Goal: Task Accomplishment & Management: Manage account settings

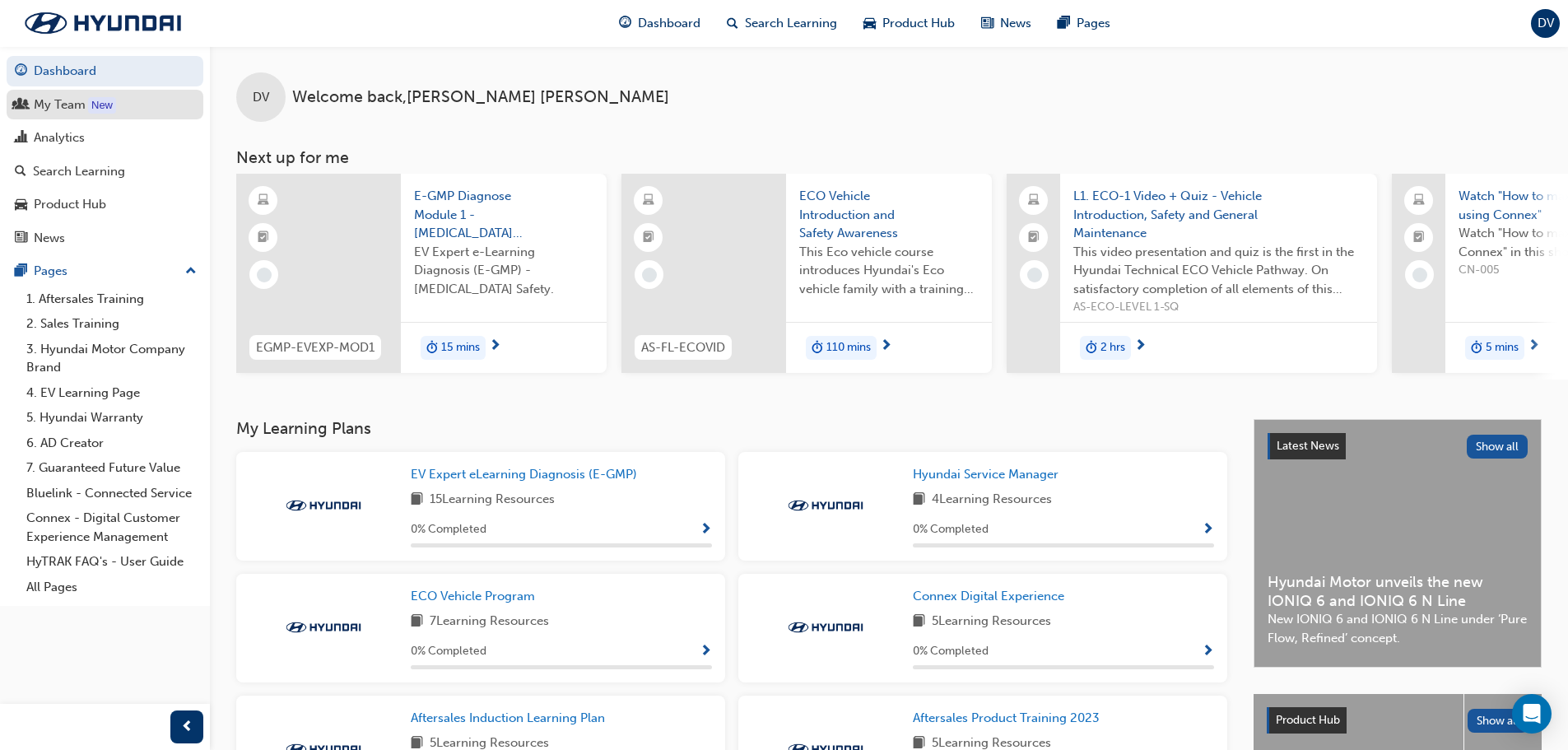
click at [84, 116] on link "My Team New" at bounding box center [104, 105] width 197 height 30
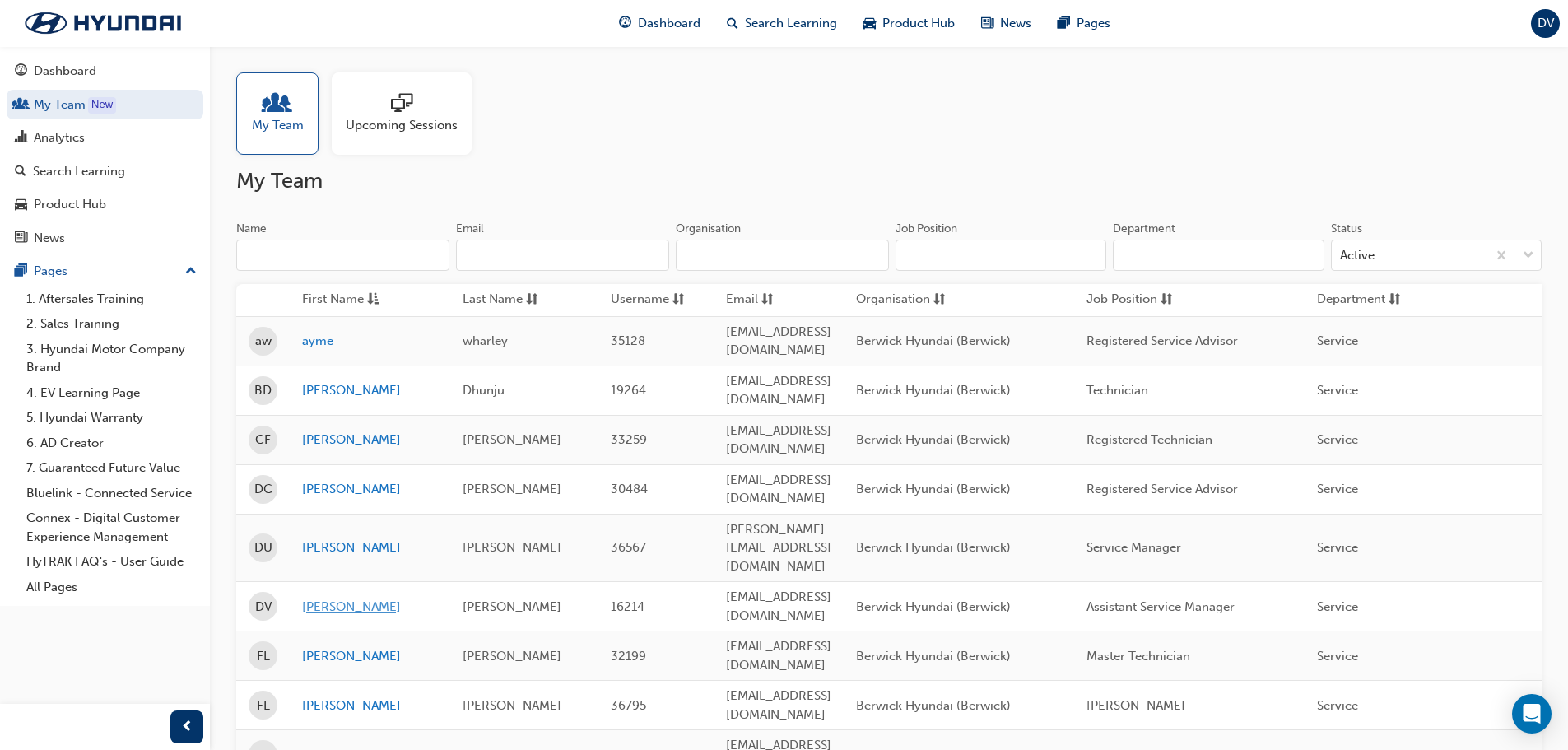
click at [321, 598] on link "[PERSON_NAME]" at bounding box center [370, 607] width 136 height 19
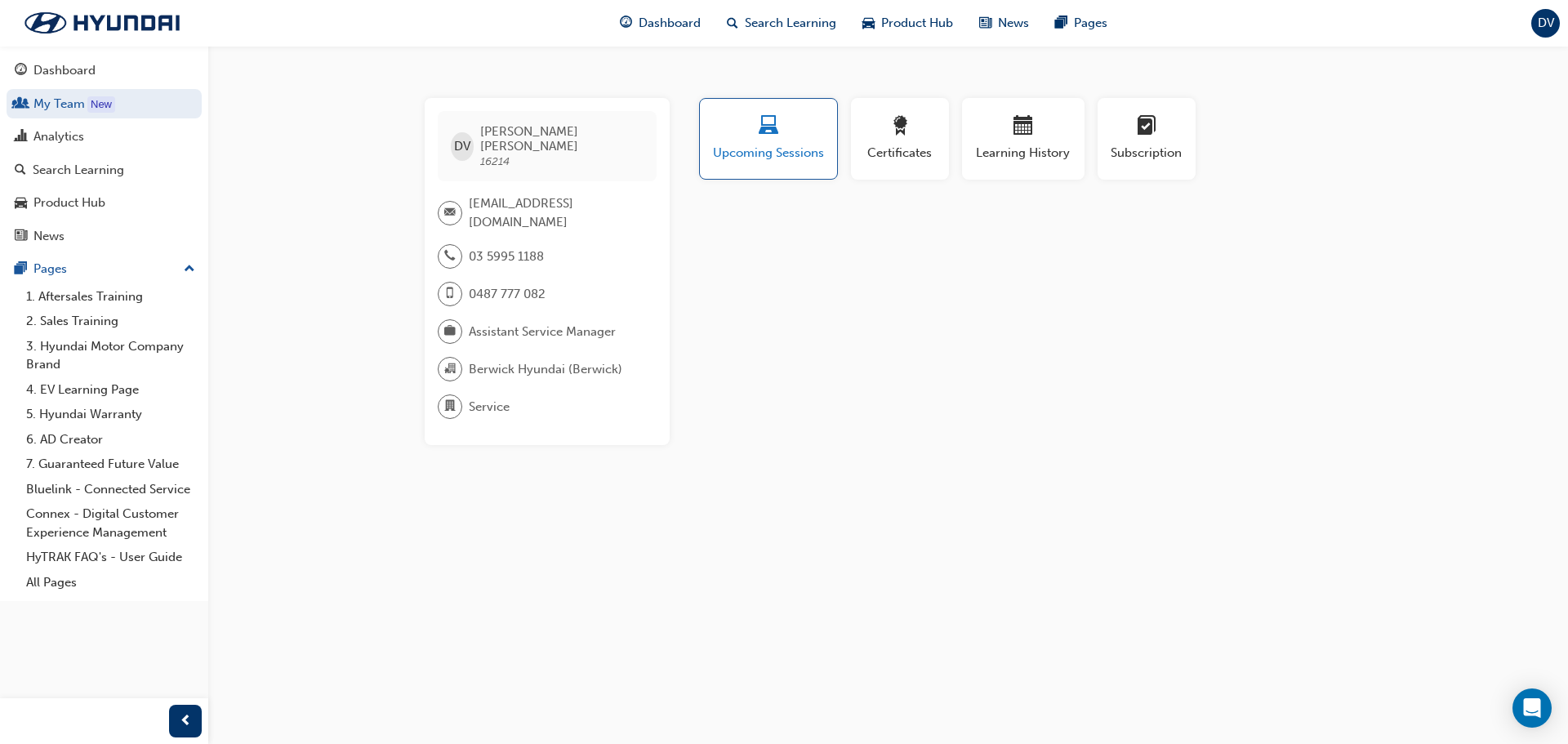
click at [779, 133] on div "button" at bounding box center [769, 128] width 113 height 26
click at [755, 133] on div "button" at bounding box center [769, 128] width 113 height 26
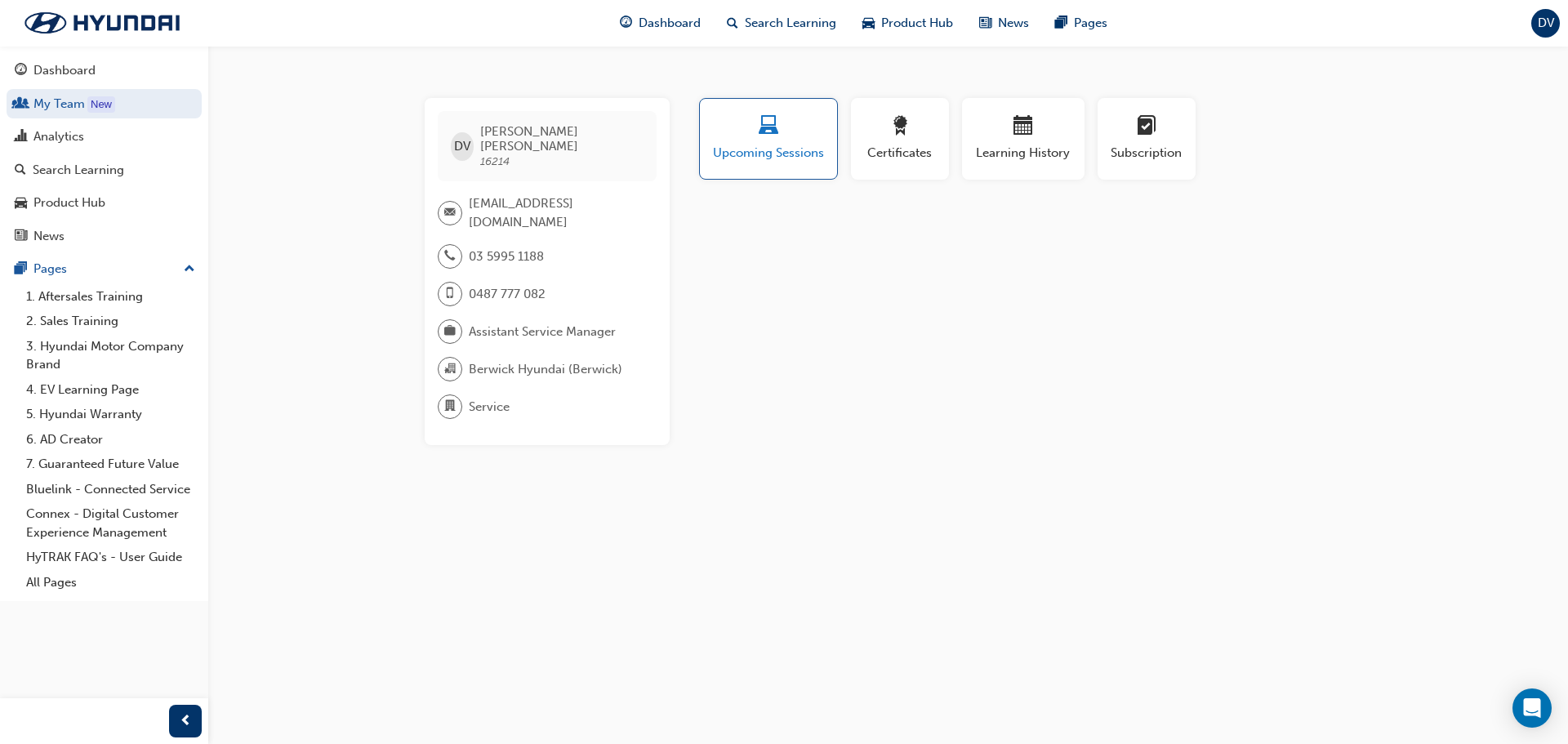
click at [755, 133] on div "button" at bounding box center [769, 128] width 113 height 26
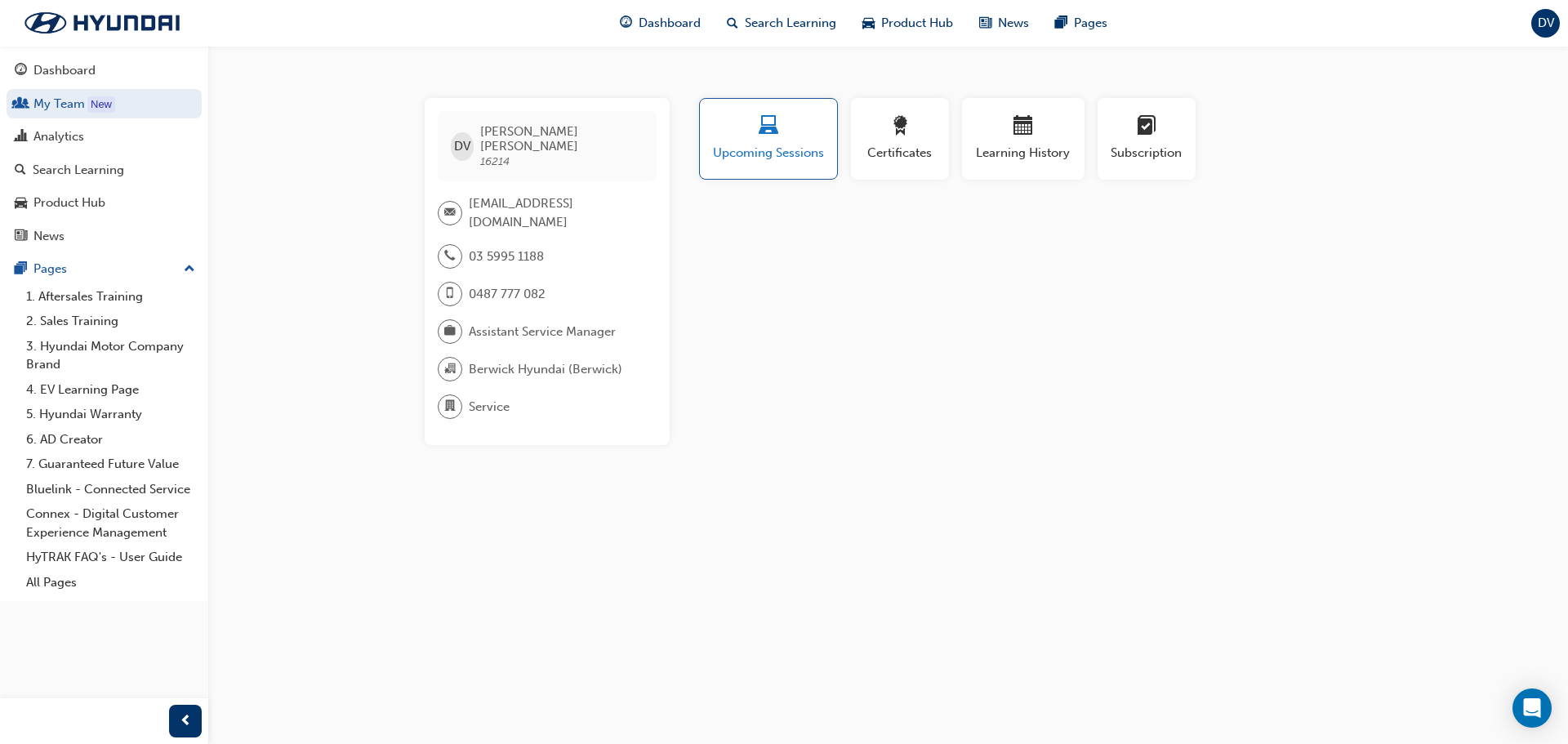
click at [755, 134] on div "button" at bounding box center [769, 128] width 113 height 26
click at [206, 723] on div "Close navigation" at bounding box center [255, 720] width 102 height 27
click at [200, 723] on div "button" at bounding box center [185, 721] width 33 height 33
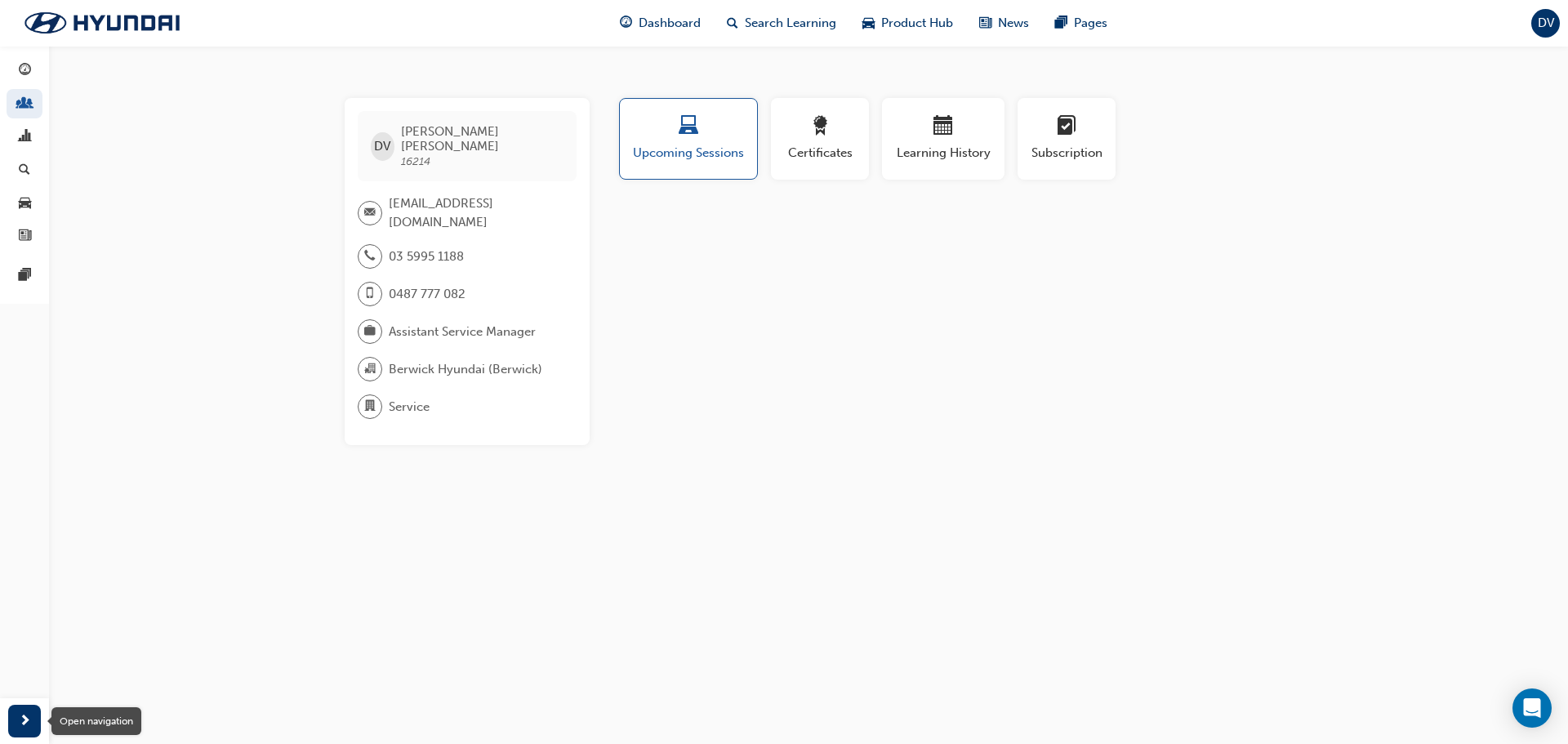
click at [32, 723] on div "button" at bounding box center [24, 721] width 33 height 33
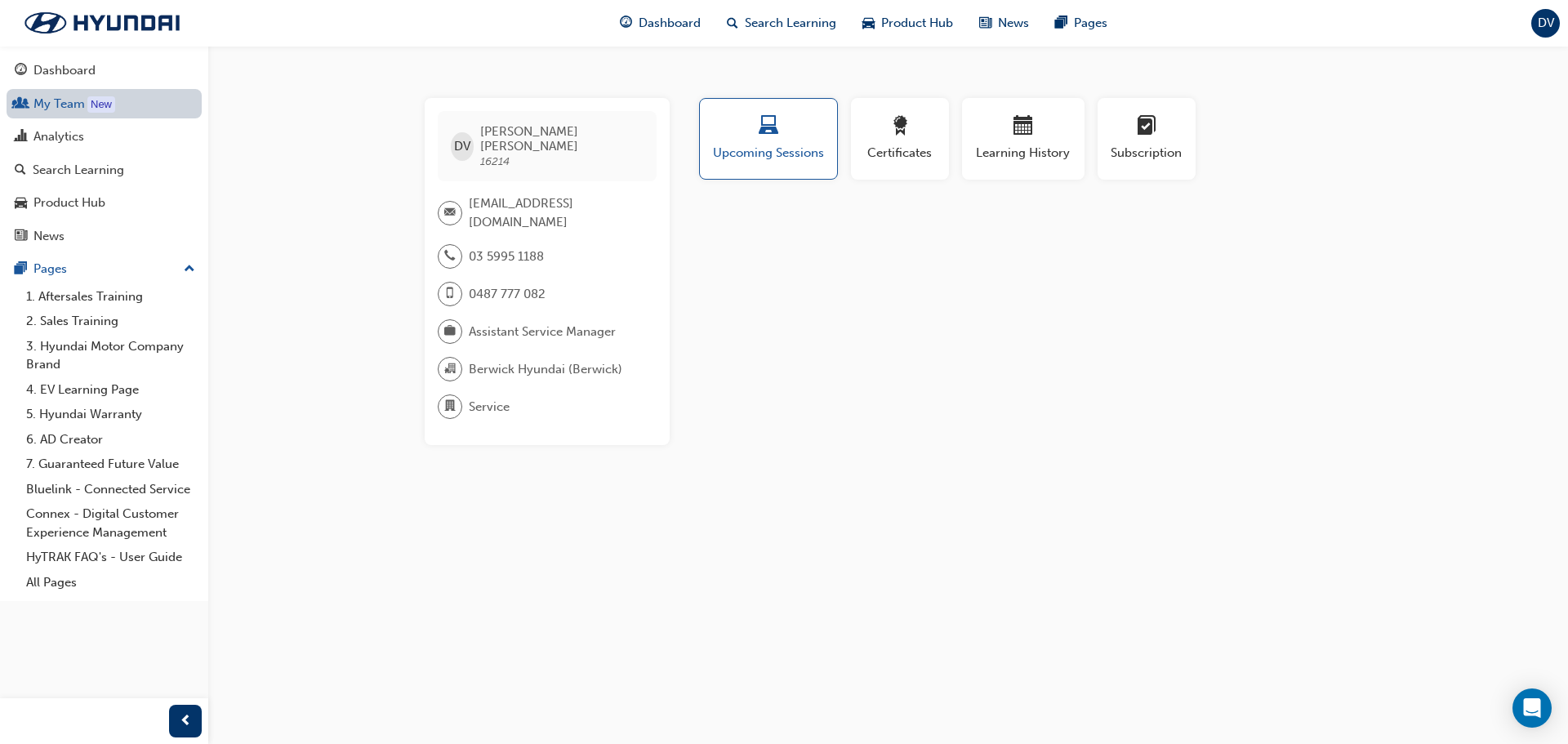
click at [65, 108] on link "My Team New" at bounding box center [103, 104] width 195 height 30
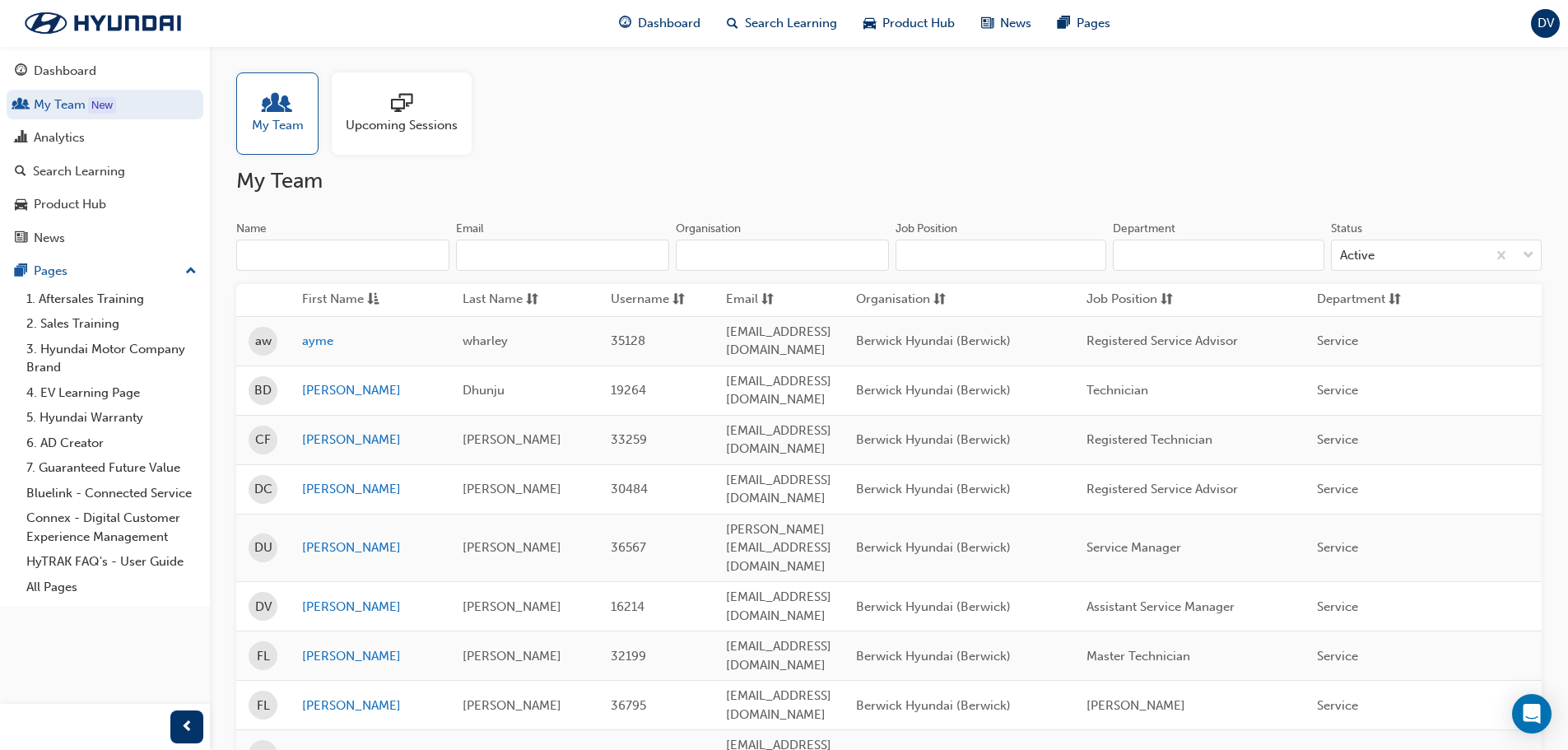
click at [426, 116] on span "Upcoming Sessions" at bounding box center [402, 125] width 112 height 19
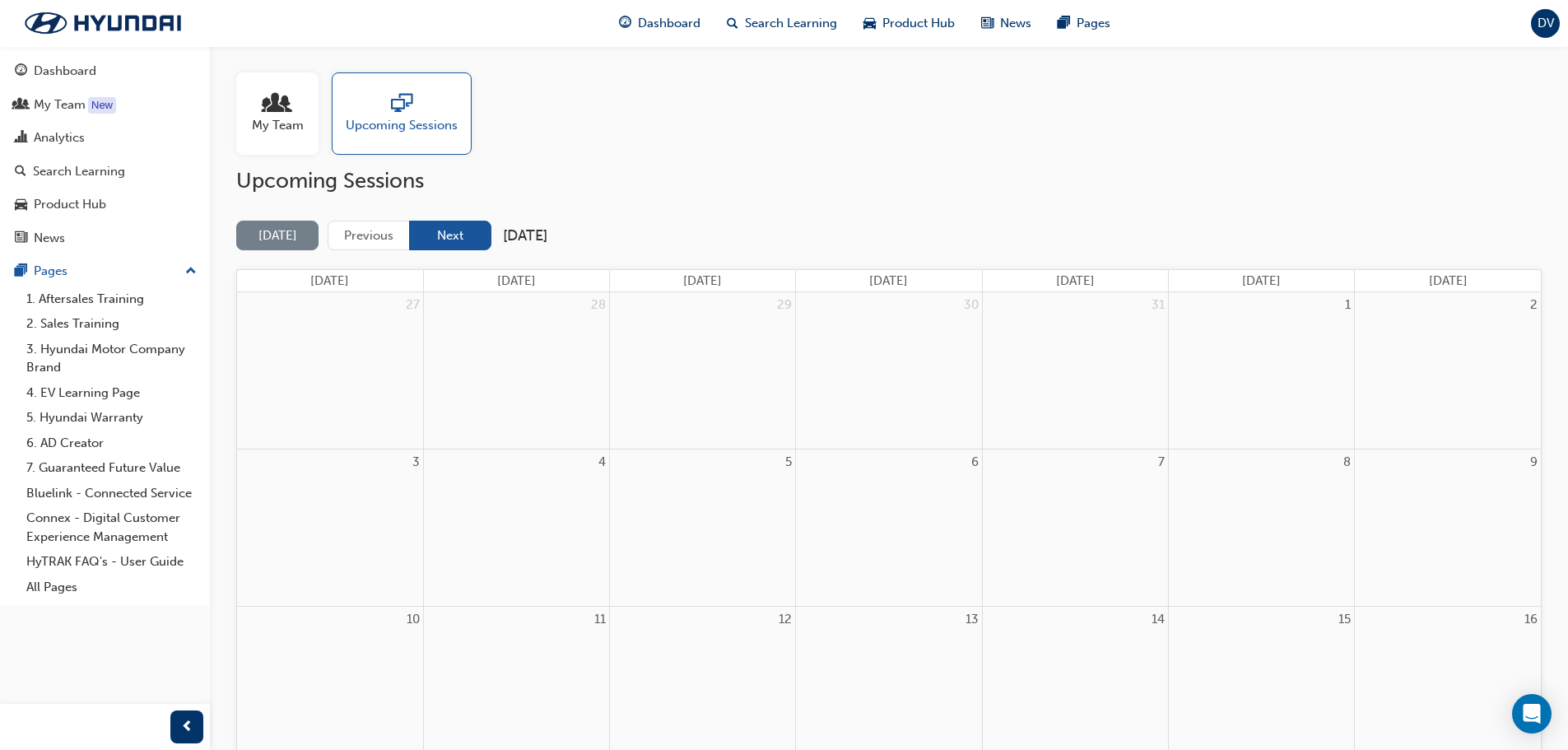
click at [472, 234] on button "Next" at bounding box center [450, 236] width 82 height 30
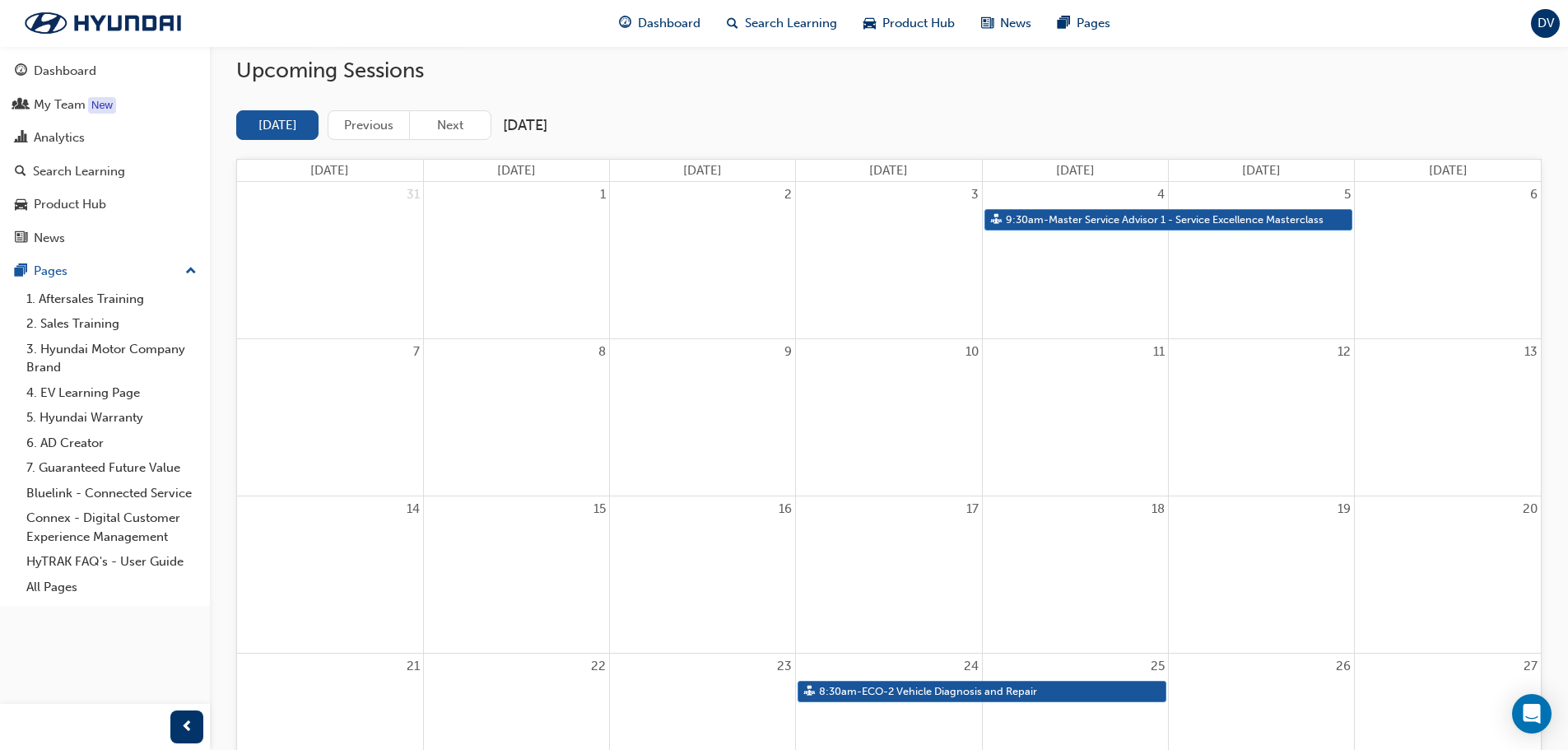
scroll to position [82, 0]
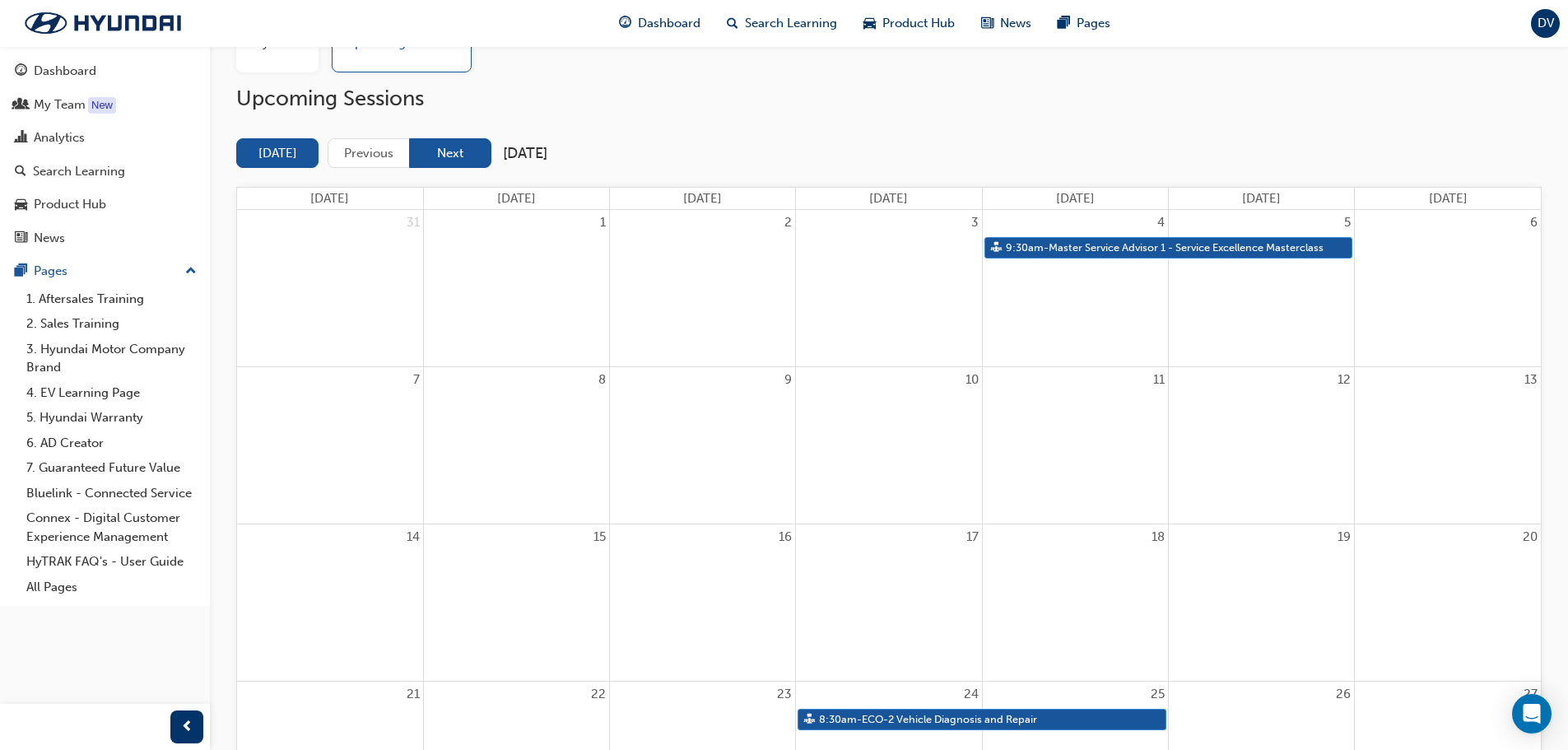
click at [459, 157] on button "Next" at bounding box center [450, 153] width 82 height 30
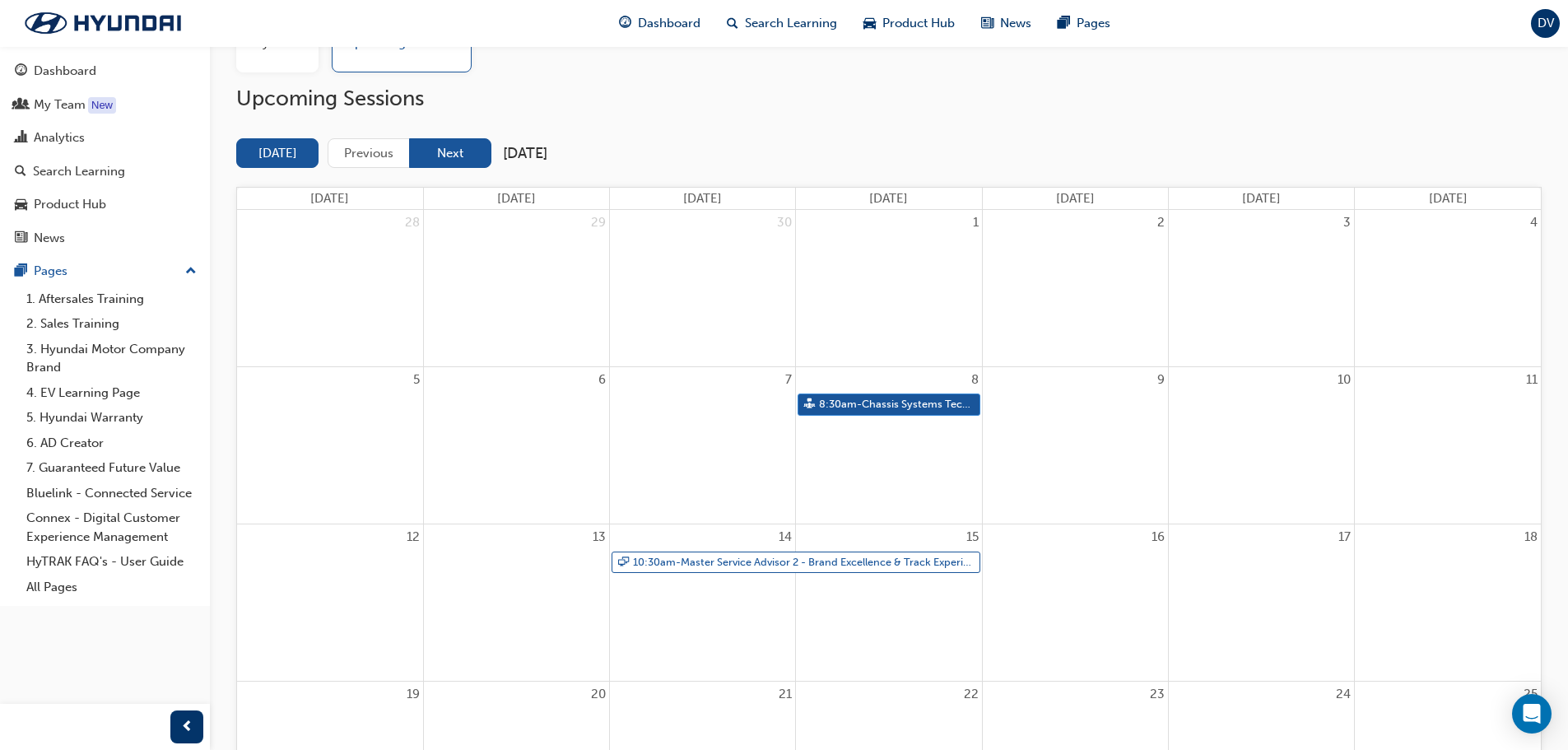
click at [463, 157] on button "Next" at bounding box center [450, 153] width 82 height 30
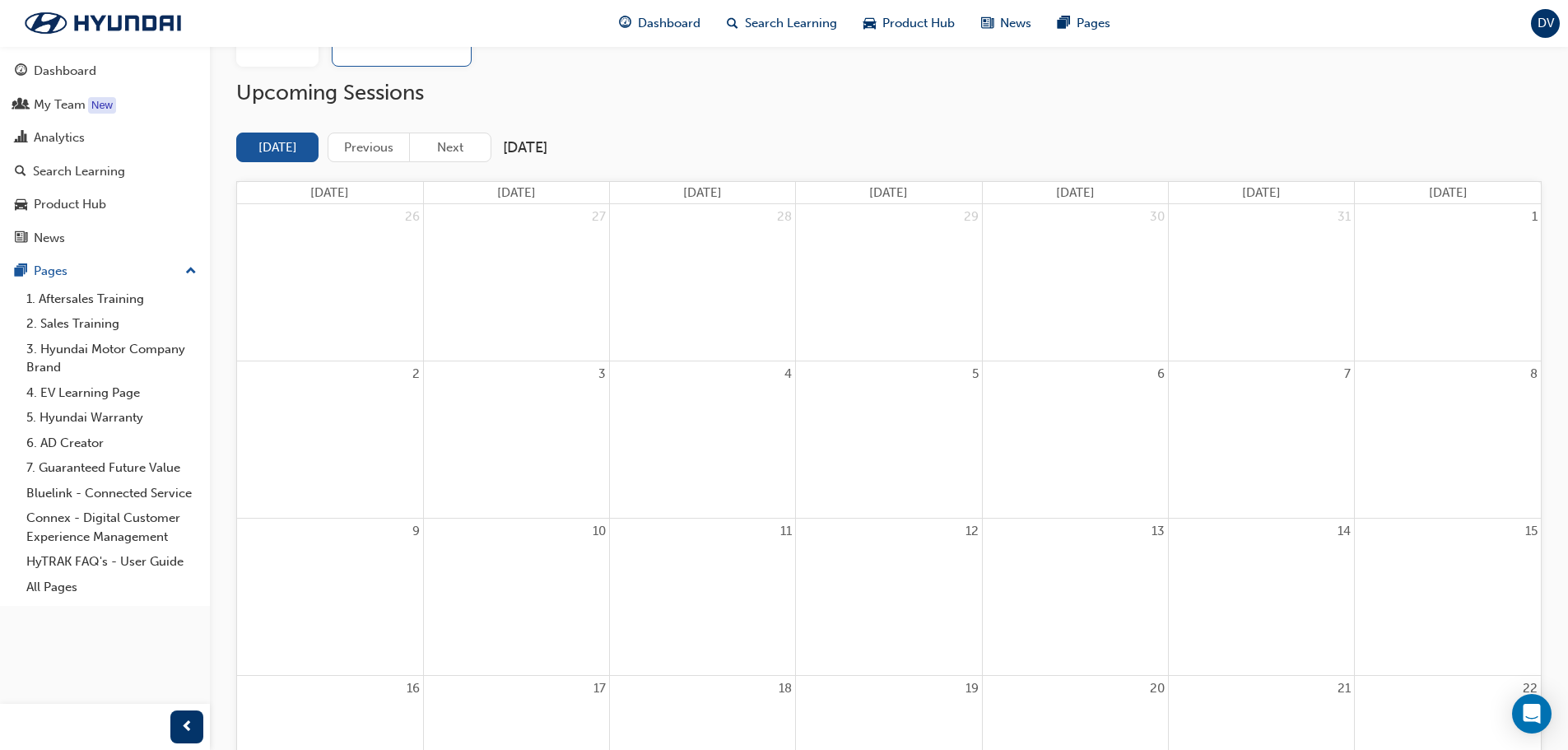
scroll to position [0, 0]
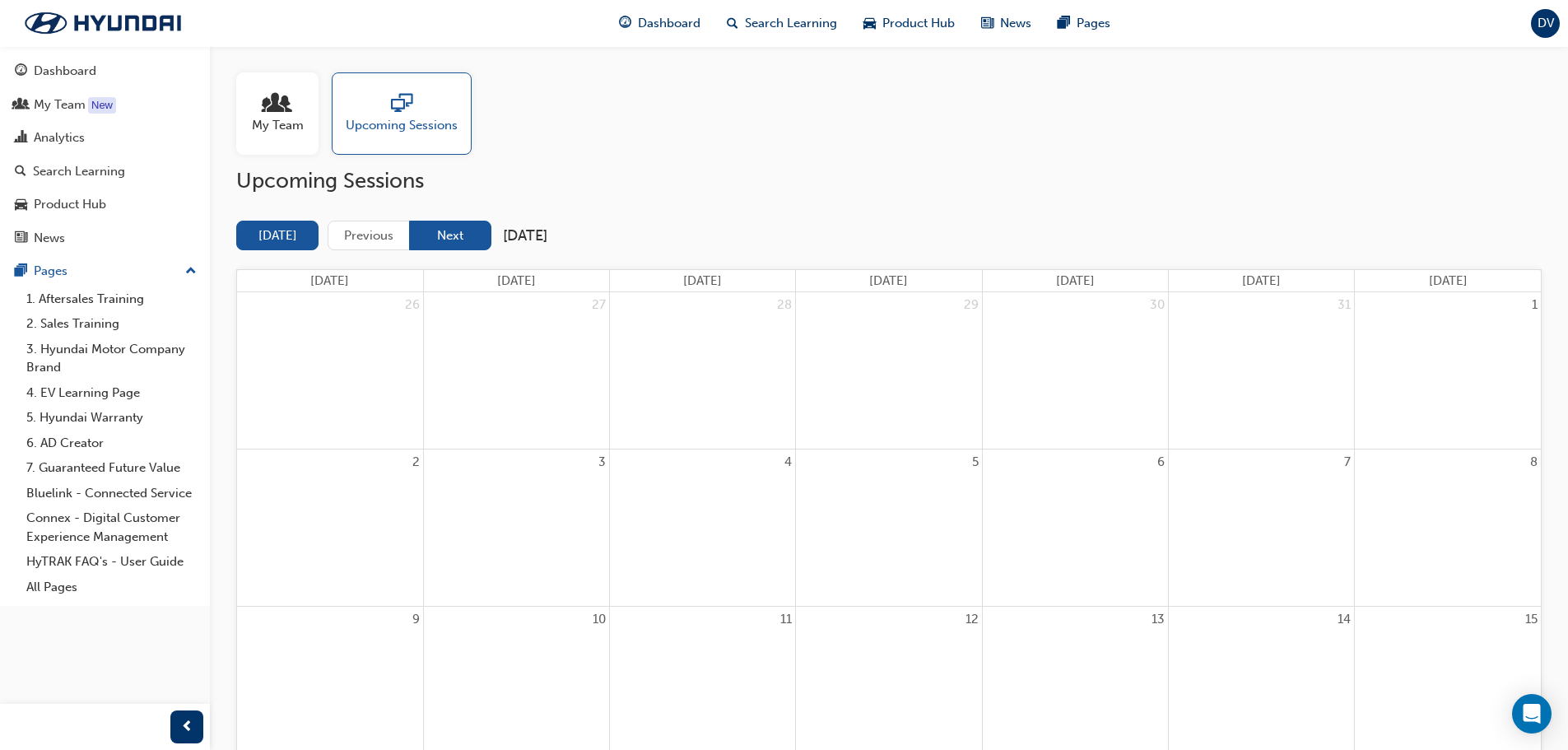
click at [461, 233] on button "Next" at bounding box center [450, 236] width 82 height 30
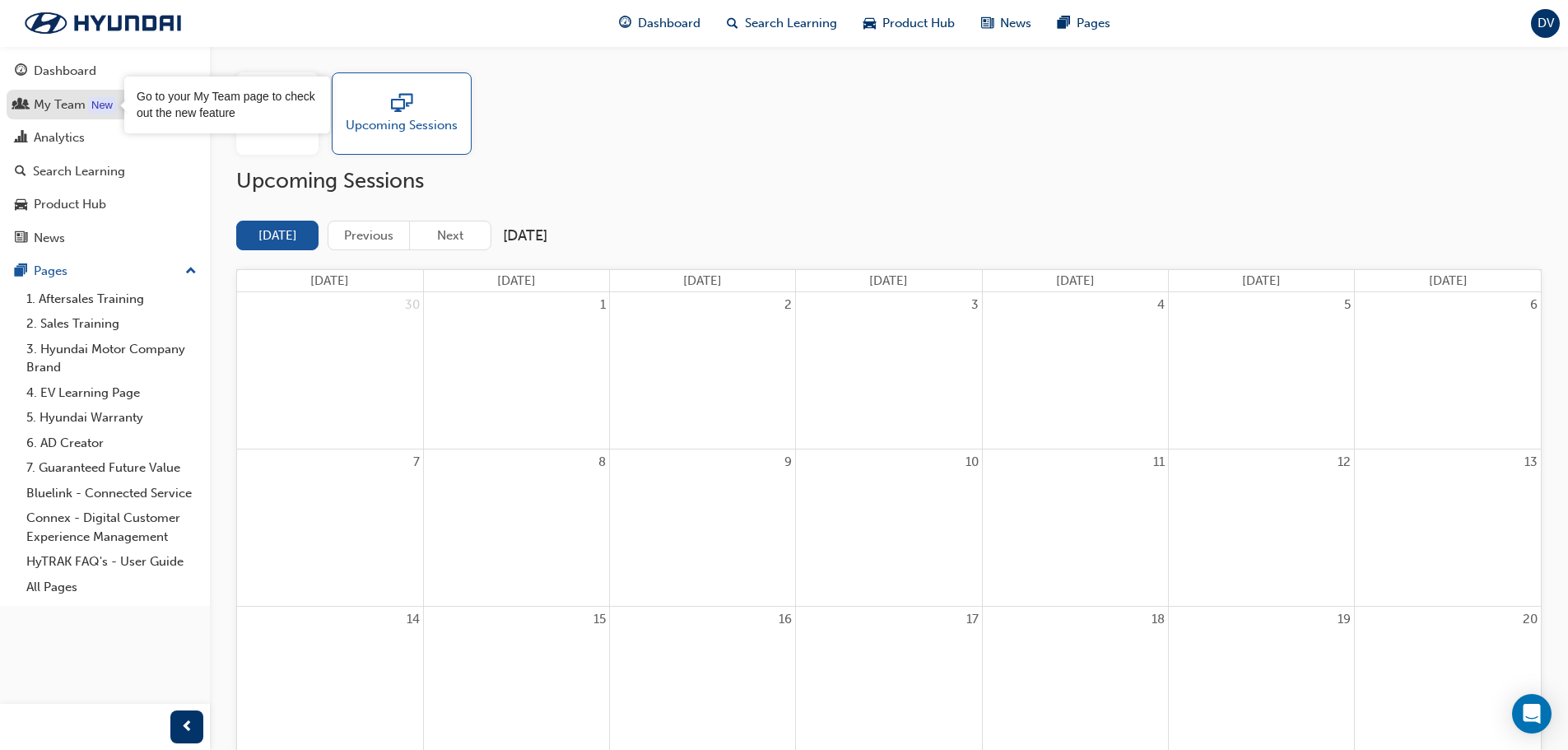
click at [89, 102] on div "New" at bounding box center [102, 105] width 28 height 16
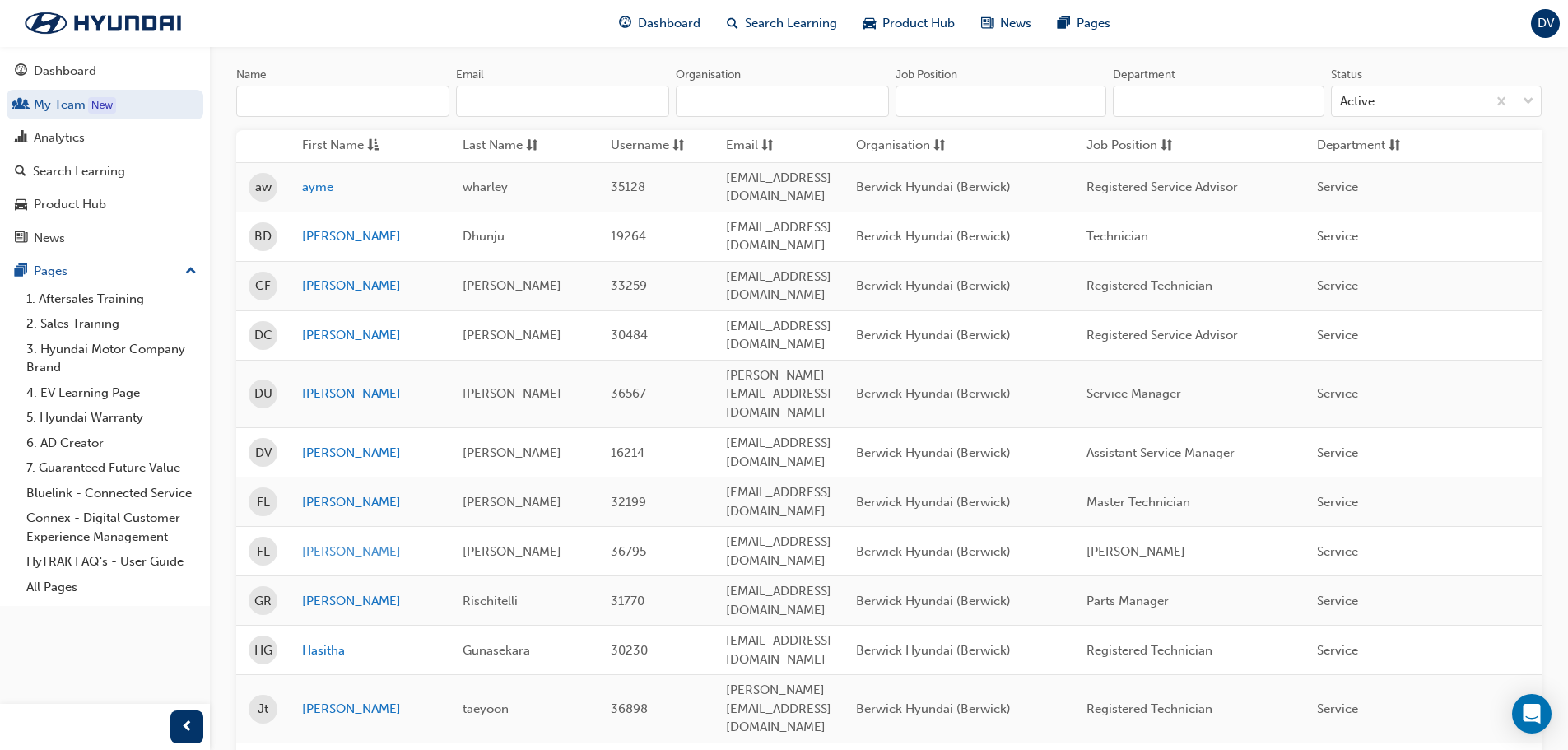
scroll to position [165, 0]
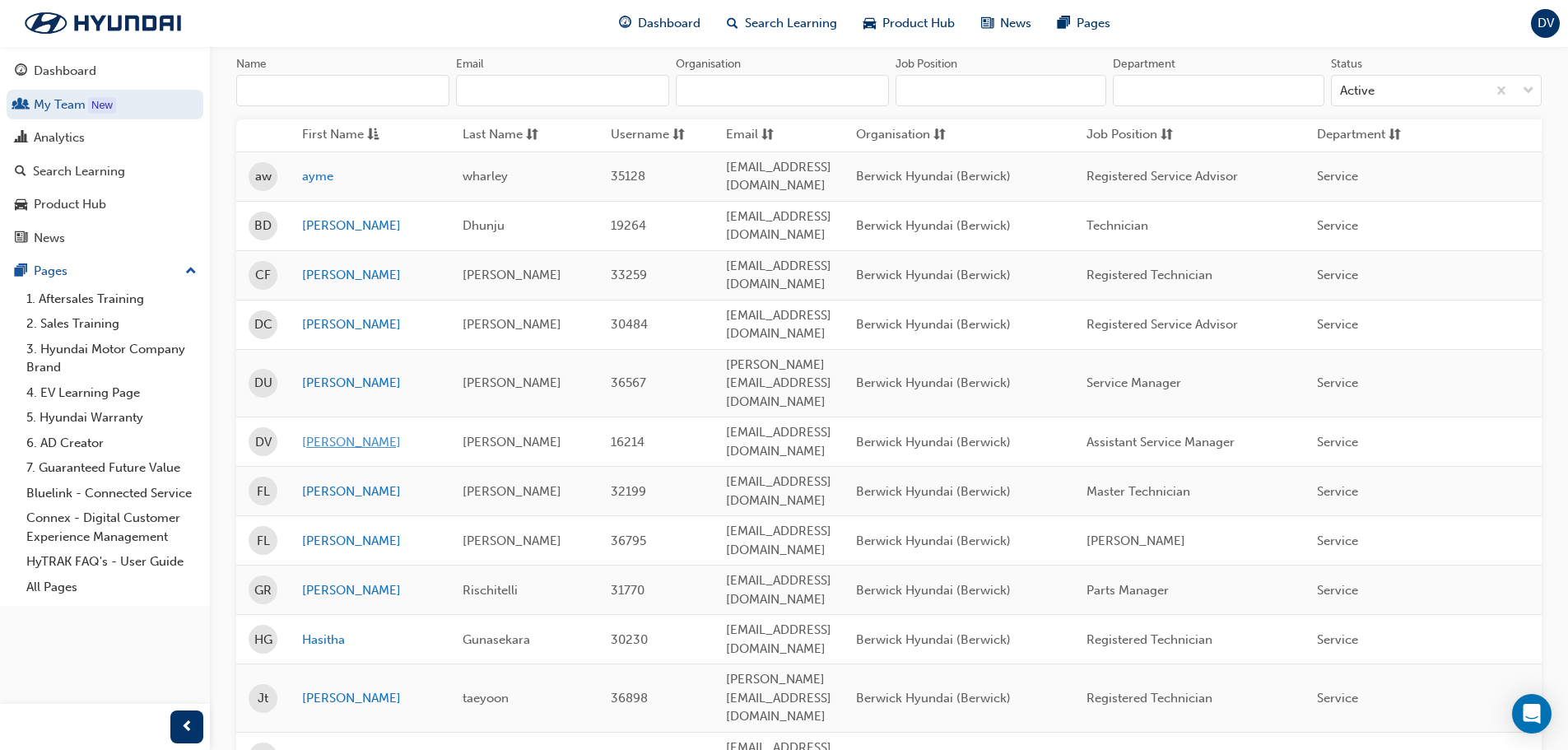
click at [328, 433] on link "[PERSON_NAME]" at bounding box center [370, 442] width 136 height 19
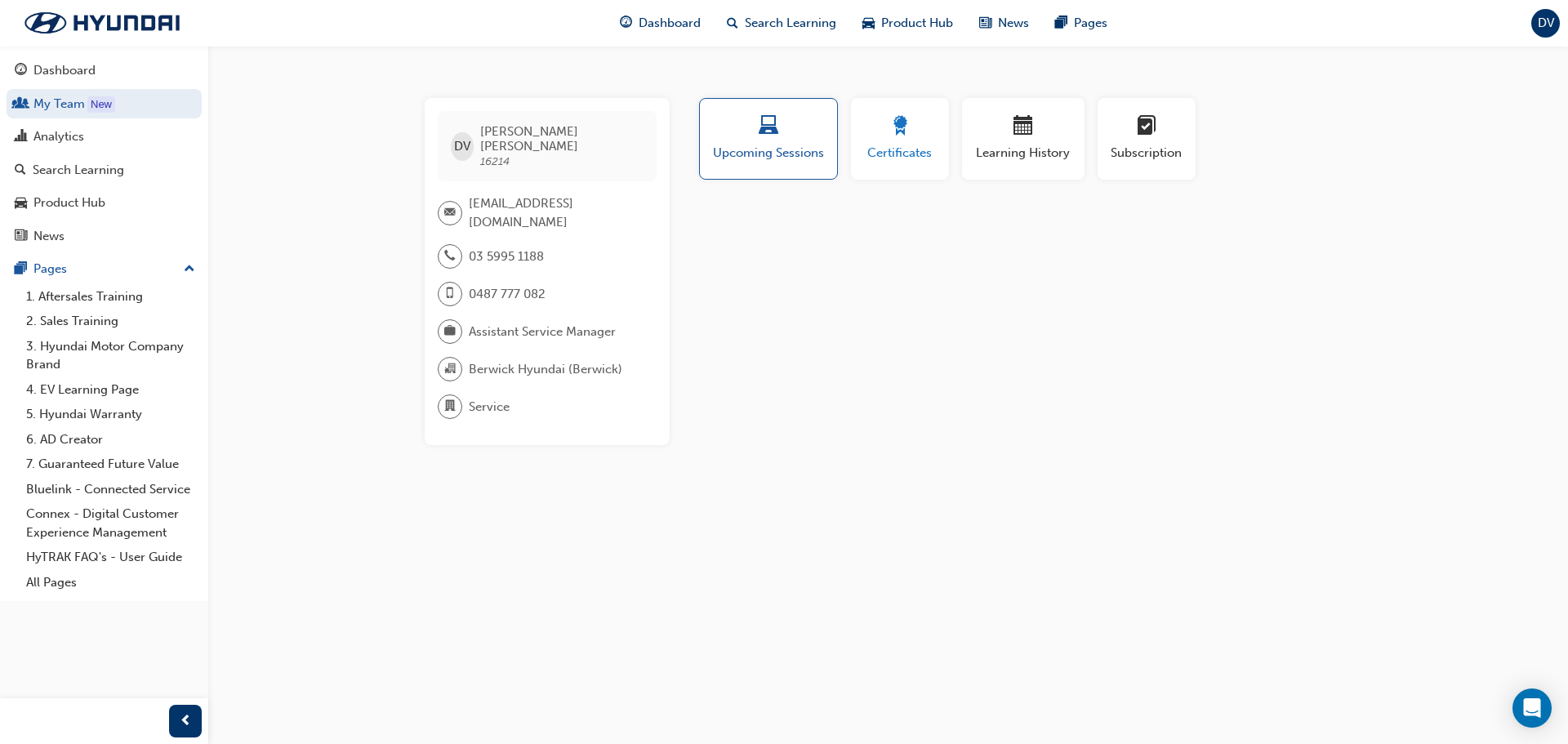
click at [929, 127] on div "button" at bounding box center [899, 128] width 73 height 26
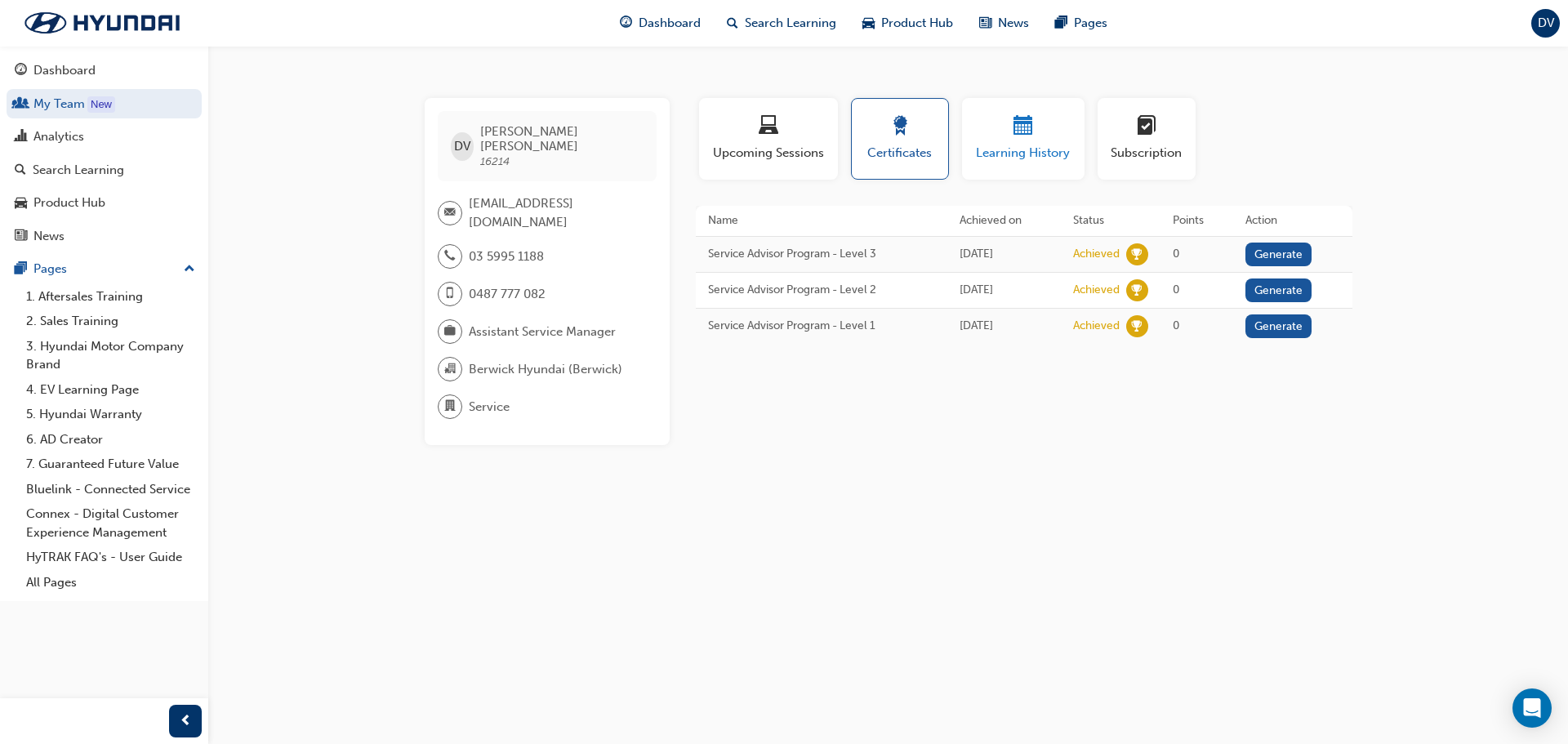
click at [1041, 142] on div "Learning History" at bounding box center [1023, 139] width 98 height 47
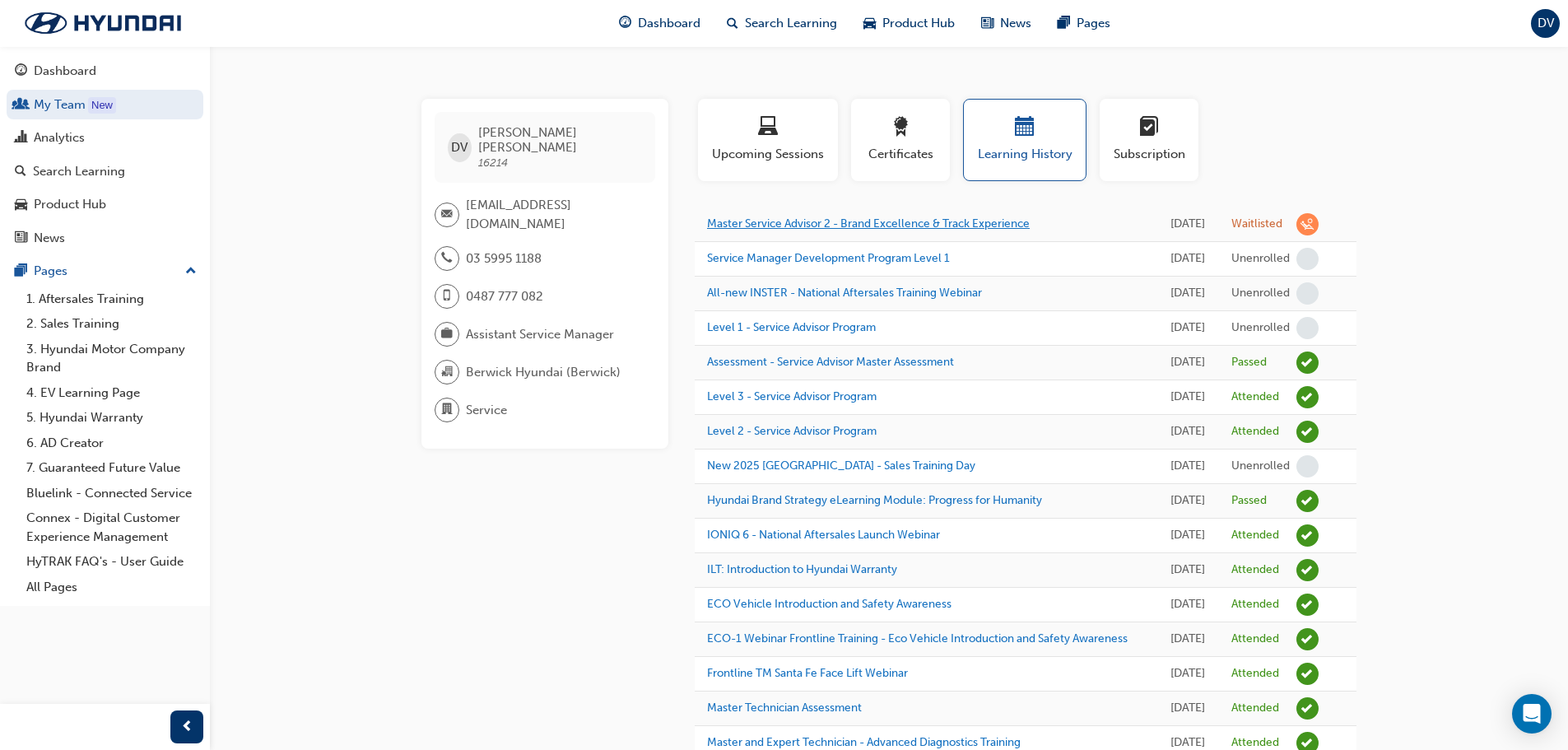
click at [951, 224] on link "Master Service Advisor 2 - Brand Excellence & Track Experience" at bounding box center [868, 224] width 322 height 14
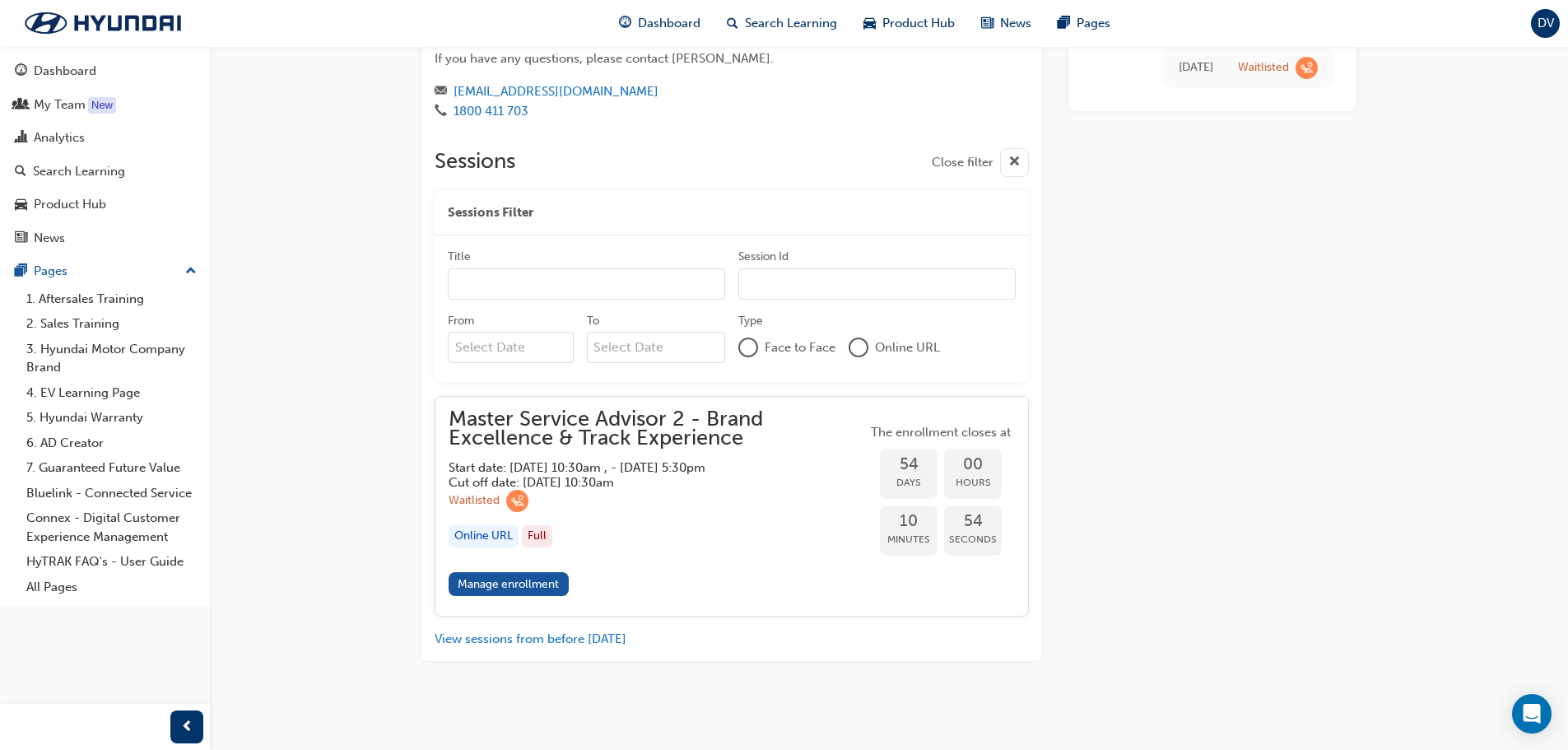
scroll to position [1343, 0]
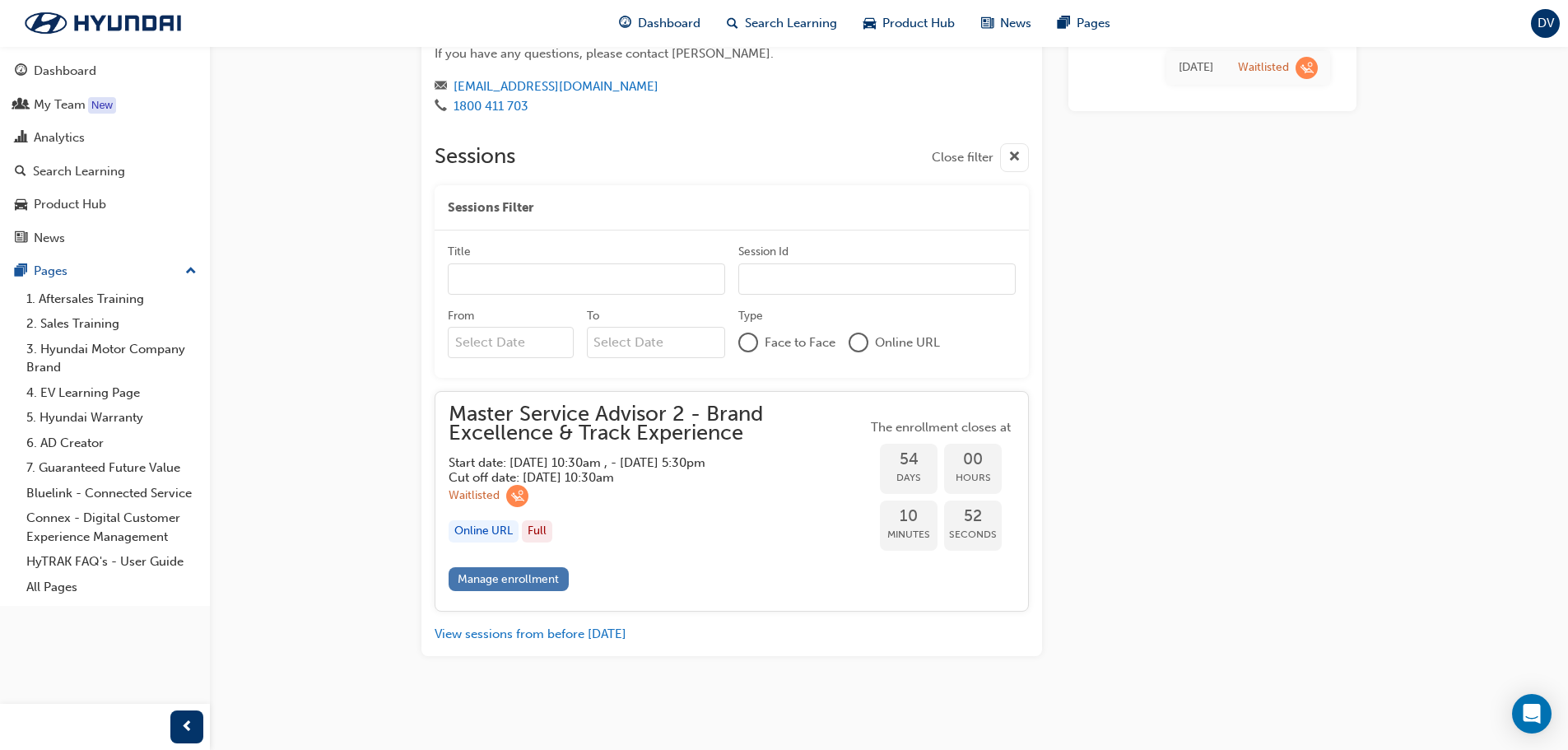
click at [473, 569] on link "Manage enrollment" at bounding box center [508, 579] width 120 height 24
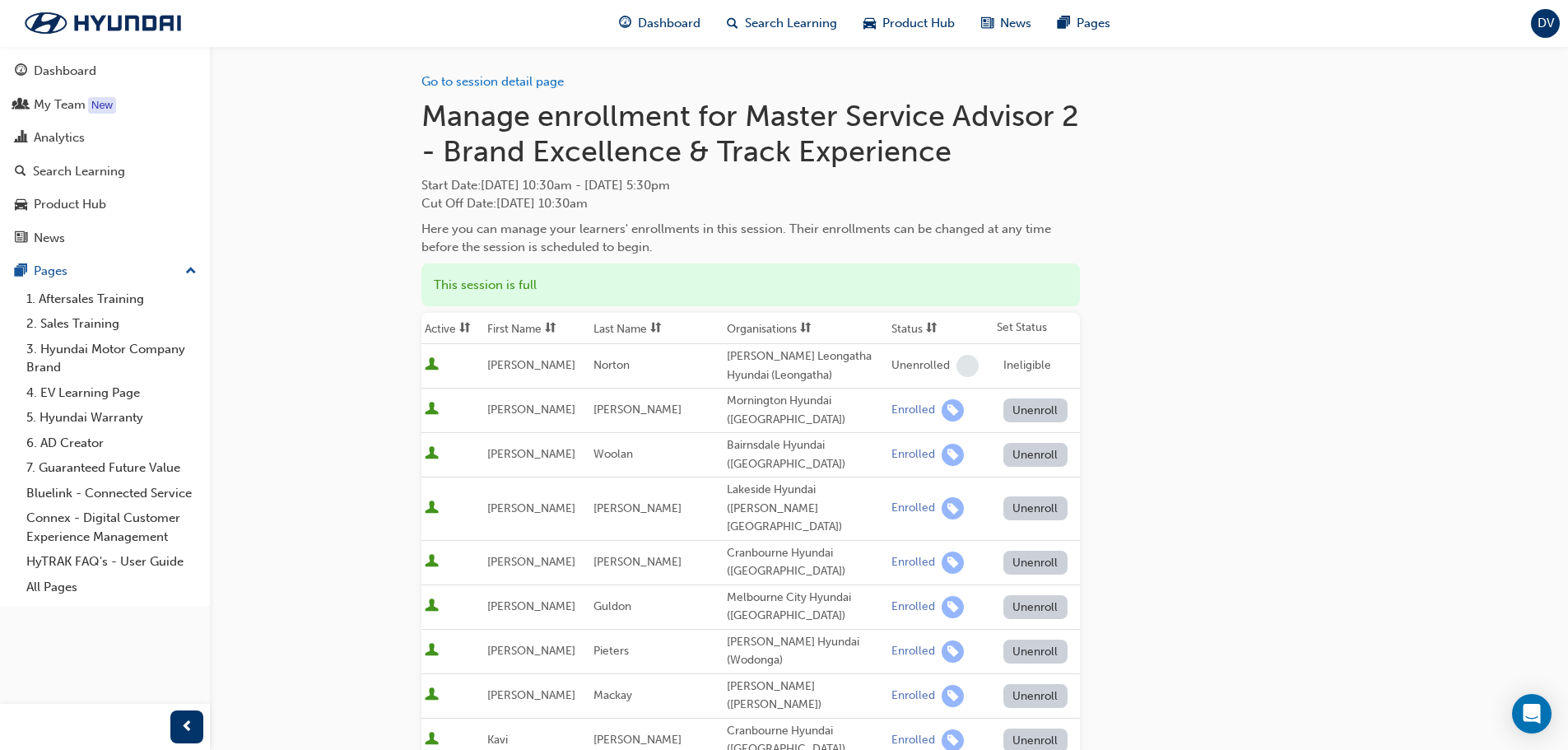
click at [1542, 28] on span "DV" at bounding box center [1546, 23] width 16 height 19
